Goal: Navigation & Orientation: Understand site structure

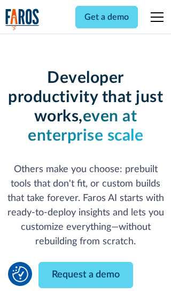
scroll to position [128, 0]
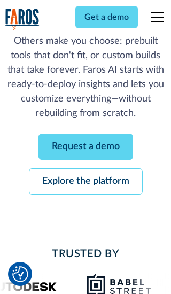
click at [85, 146] on link "Request a demo" at bounding box center [85, 146] width 94 height 26
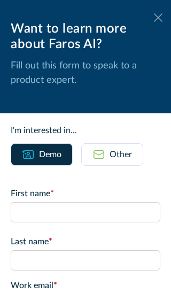
click at [158, 18] on icon at bounding box center [158, 17] width 9 height 8
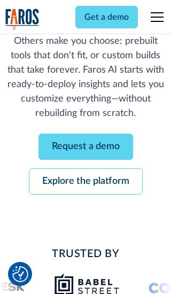
scroll to position [163, 0]
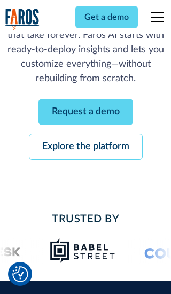
click at [85, 146] on link "Explore the platform" at bounding box center [86, 146] width 114 height 26
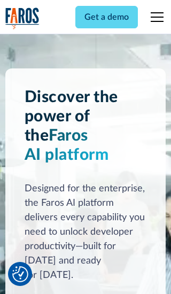
scroll to position [8017, 0]
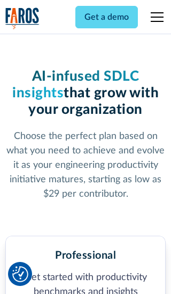
scroll to position [1654, 0]
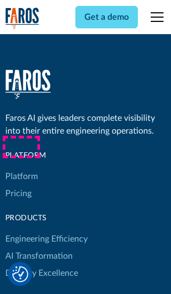
click at [21, 168] on link "Platform" at bounding box center [21, 176] width 33 height 17
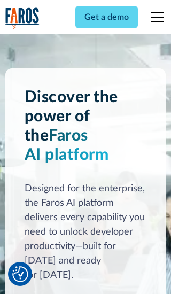
scroll to position [8360, 0]
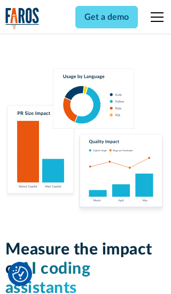
scroll to position [6598, 0]
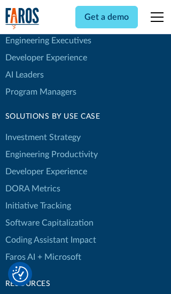
click at [32, 180] on link "DORA Metrics" at bounding box center [32, 188] width 55 height 17
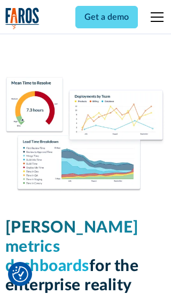
scroll to position [4673, 0]
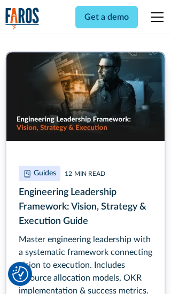
scroll to position [4815, 0]
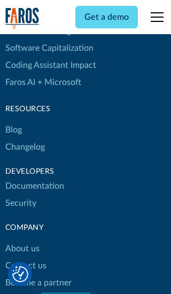
click at [25, 147] on link "Changelog" at bounding box center [24, 146] width 39 height 17
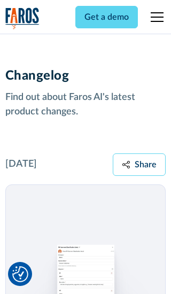
scroll to position [12892, 0]
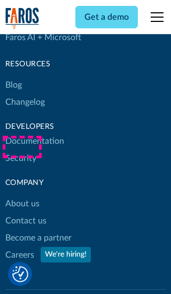
click at [22, 195] on link "About us" at bounding box center [22, 203] width 34 height 17
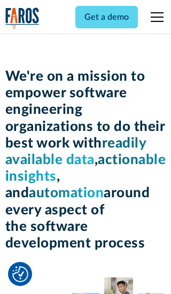
scroll to position [3681, 0]
